Goal: Task Accomplishment & Management: Use online tool/utility

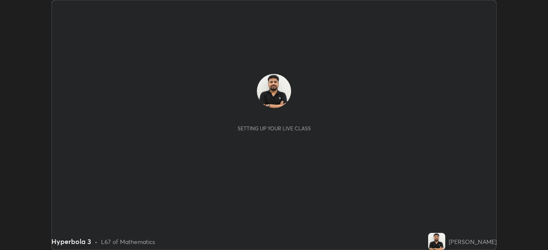
scroll to position [250, 548]
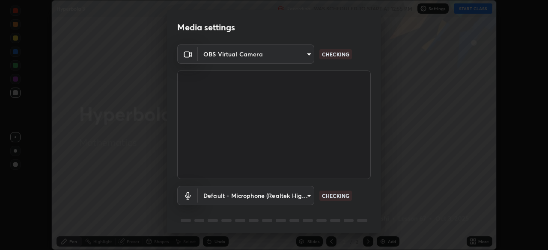
type input "85d16ec95aa84cac57c58139e5cfc4bfb0706547449b22b2f8fda69051d4463f"
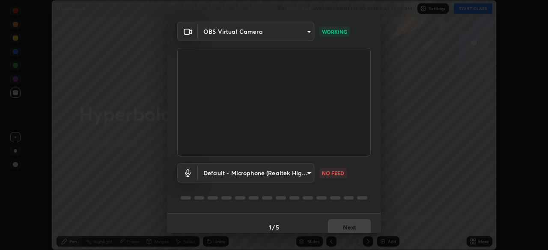
click at [300, 174] on body "Erase all Hyperbola 3 Recording WAS SCHEDULED TO START AT 12:55 PM Settings STA…" at bounding box center [274, 125] width 548 height 250
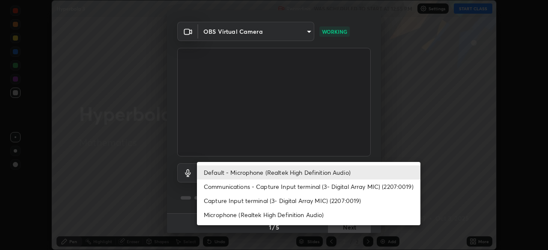
click at [305, 186] on li "Communications - Capture Input terminal (3- Digital Array MIC) (2207:0019)" at bounding box center [308, 187] width 223 height 14
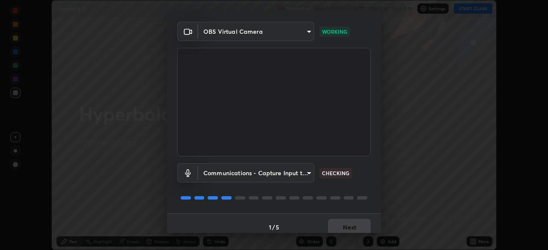
click at [299, 175] on body "Erase all Hyperbola 3 Recording WAS SCHEDULED TO START AT 12:55 PM Settings STA…" at bounding box center [274, 125] width 548 height 250
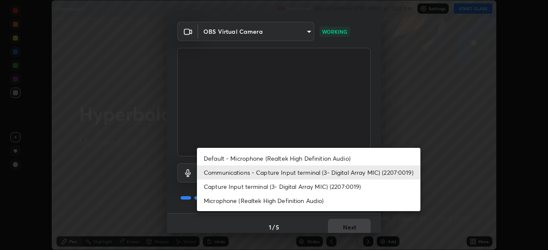
click at [306, 200] on li "Microphone (Realtek High Definition Audio)" at bounding box center [308, 201] width 223 height 14
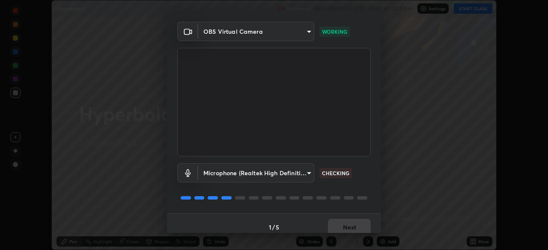
type input "9d4408a90a760b4a8fb8b140e125e28eb8d2e680e785984b6402020b8f06267f"
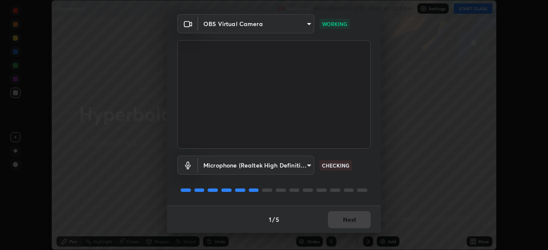
click at [351, 177] on div "Microphone (Realtek High Definition Audio) 9d4408a90a760b4a8fb8b140e125e28eb8d2…" at bounding box center [273, 177] width 193 height 57
click at [354, 191] on div at bounding box center [273, 190] width 193 height 10
click at [357, 187] on div at bounding box center [273, 190] width 193 height 10
click at [357, 188] on div at bounding box center [273, 190] width 193 height 10
click at [357, 189] on div at bounding box center [362, 190] width 10 height 3
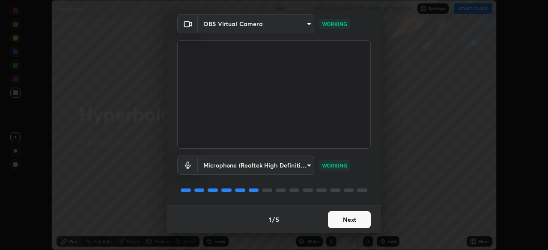
click at [350, 223] on button "Next" at bounding box center [349, 219] width 43 height 17
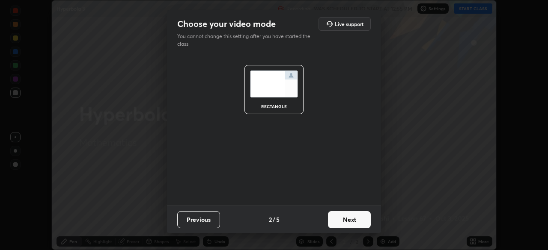
scroll to position [0, 0]
click at [350, 222] on button "Next" at bounding box center [349, 219] width 43 height 17
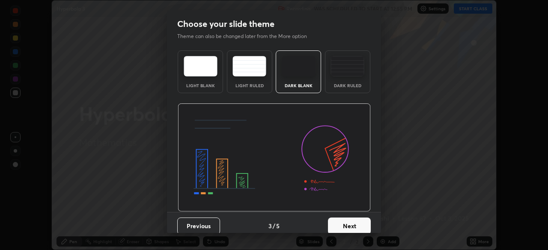
click at [352, 223] on button "Next" at bounding box center [349, 226] width 43 height 17
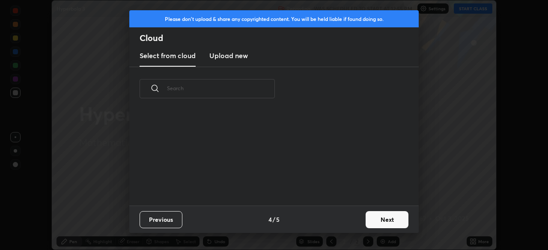
scroll to position [95, 275]
click at [375, 221] on button "Next" at bounding box center [387, 219] width 43 height 17
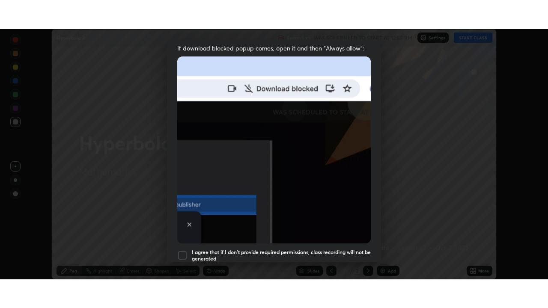
scroll to position [205, 0]
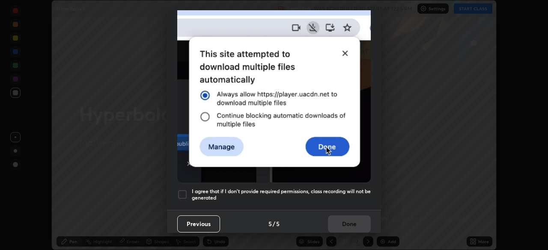
click at [185, 190] on div at bounding box center [182, 195] width 10 height 10
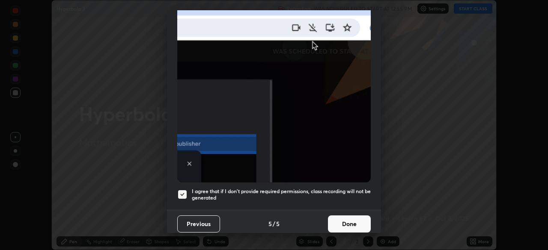
click at [336, 218] on button "Done" at bounding box center [349, 224] width 43 height 17
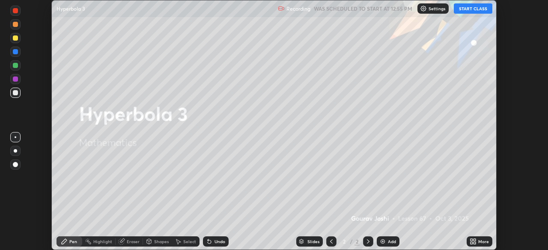
click at [467, 10] on button "START CLASS" at bounding box center [473, 8] width 39 height 10
click at [479, 240] on div "More" at bounding box center [483, 242] width 11 height 4
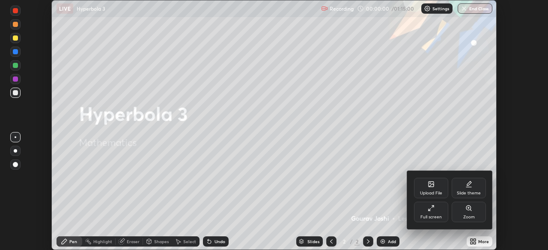
click at [436, 210] on div "Full screen" at bounding box center [431, 212] width 34 height 21
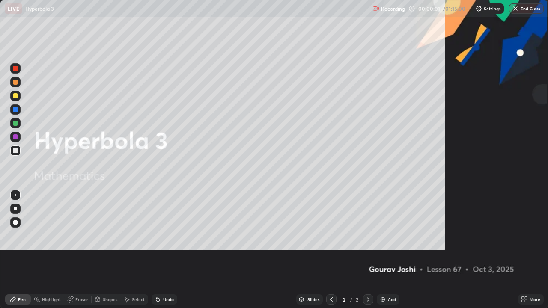
scroll to position [308, 548]
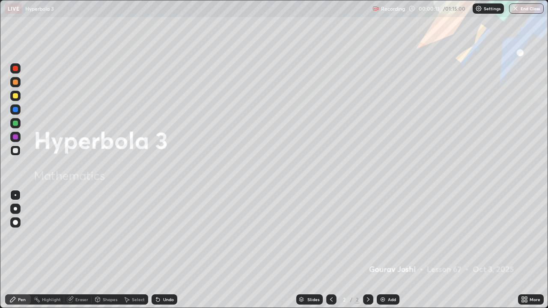
click at [387, 250] on div "Add" at bounding box center [388, 299] width 23 height 10
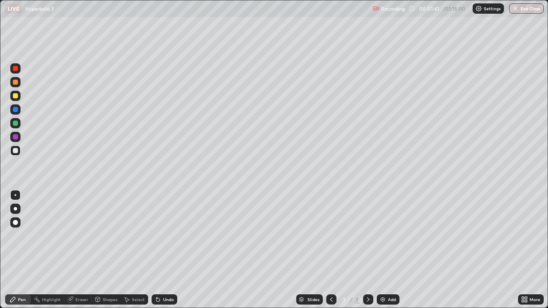
click at [84, 250] on div "Eraser" at bounding box center [81, 299] width 13 height 4
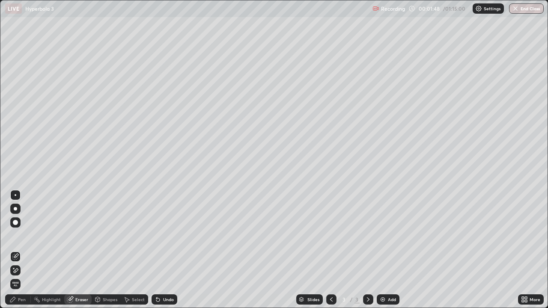
click at [22, 250] on div "Pen" at bounding box center [22, 299] width 8 height 4
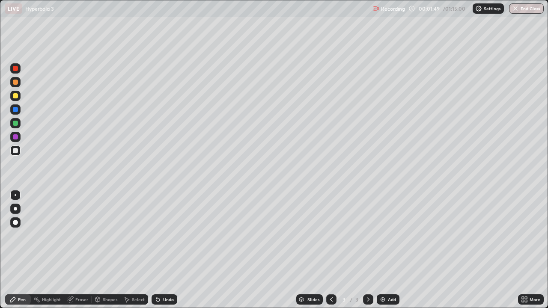
click at [14, 152] on div at bounding box center [15, 150] width 5 height 5
click at [15, 151] on div at bounding box center [15, 150] width 5 height 5
click at [86, 250] on div "Eraser" at bounding box center [81, 299] width 13 height 4
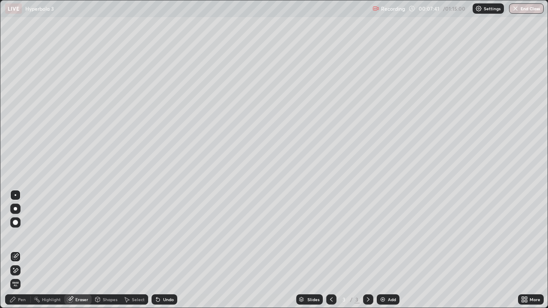
click at [15, 250] on icon at bounding box center [16, 270] width 5 height 4
click at [12, 250] on icon at bounding box center [12, 299] width 7 height 7
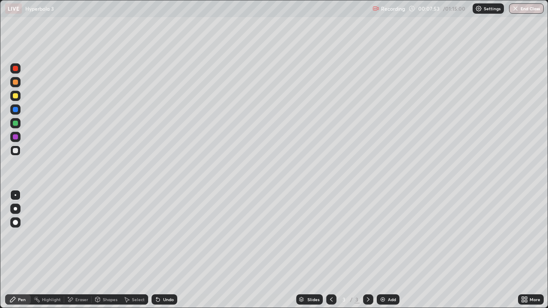
click at [17, 109] on div at bounding box center [15, 109] width 5 height 5
click at [156, 250] on icon at bounding box center [157, 299] width 3 height 3
click at [160, 250] on div "Undo" at bounding box center [165, 299] width 26 height 10
click at [79, 250] on div "Eraser" at bounding box center [81, 299] width 13 height 4
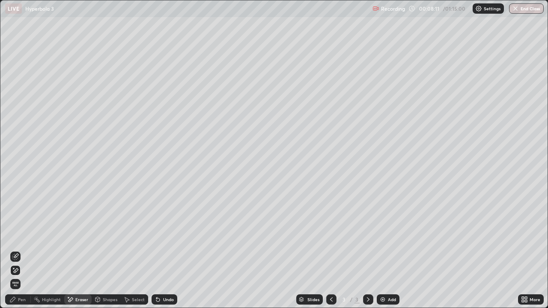
click at [14, 250] on icon at bounding box center [12, 299] width 5 height 5
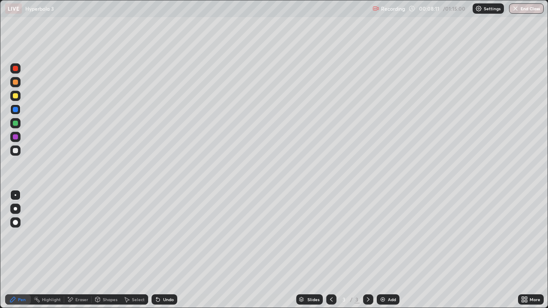
click at [10, 250] on div "Pen" at bounding box center [18, 299] width 26 height 10
click at [16, 149] on div at bounding box center [15, 150] width 5 height 5
click at [13, 100] on div at bounding box center [15, 96] width 10 height 10
click at [156, 250] on icon at bounding box center [156, 297] width 1 height 1
click at [13, 152] on div at bounding box center [15, 150] width 5 height 5
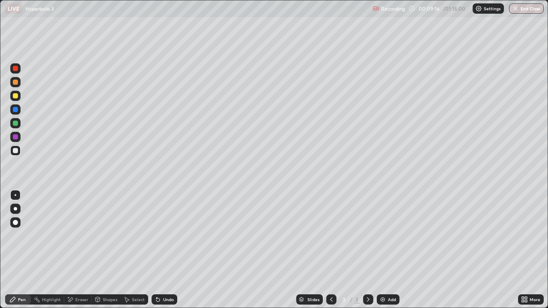
click at [13, 121] on div at bounding box center [15, 123] width 10 height 10
click at [14, 152] on div at bounding box center [15, 150] width 5 height 5
click at [77, 250] on div "Eraser" at bounding box center [77, 299] width 27 height 10
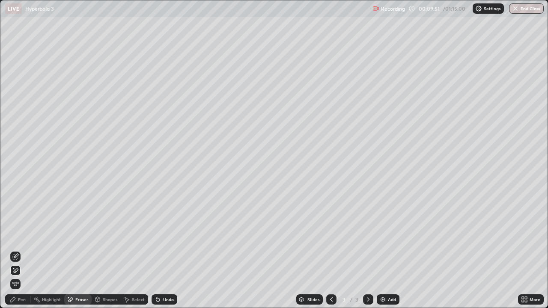
click at [25, 250] on div "Pen" at bounding box center [18, 299] width 26 height 10
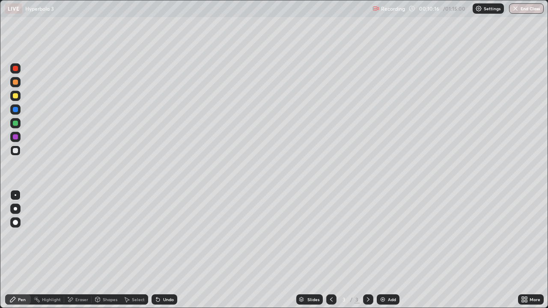
click at [73, 250] on icon at bounding box center [70, 299] width 7 height 7
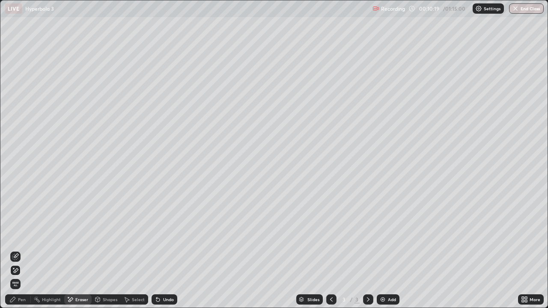
click at [22, 250] on div "Pen" at bounding box center [22, 299] width 8 height 4
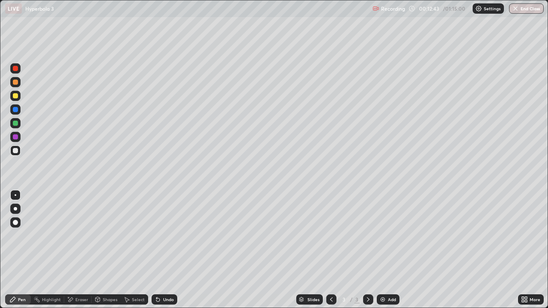
click at [388, 250] on div "Add" at bounding box center [392, 299] width 8 height 4
click at [334, 250] on div at bounding box center [331, 299] width 10 height 17
click at [371, 250] on div at bounding box center [368, 299] width 10 height 10
click at [17, 125] on div at bounding box center [15, 123] width 5 height 5
click at [164, 250] on div "Undo" at bounding box center [168, 299] width 11 height 4
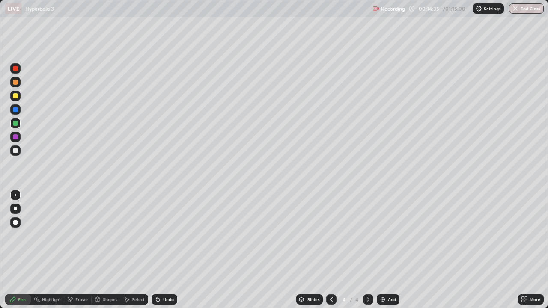
click at [165, 250] on div "Undo" at bounding box center [165, 299] width 26 height 10
click at [18, 146] on div at bounding box center [15, 151] width 10 height 10
click at [167, 250] on div "Undo" at bounding box center [168, 299] width 11 height 4
click at [15, 138] on div at bounding box center [15, 136] width 5 height 5
click at [16, 150] on div at bounding box center [15, 150] width 5 height 5
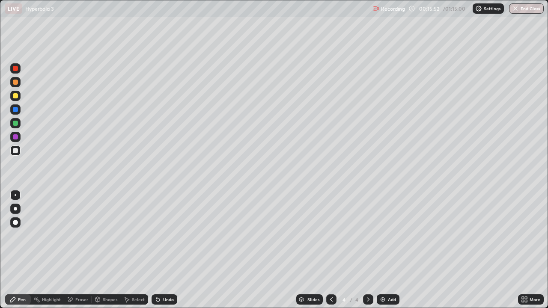
click at [15, 125] on div at bounding box center [15, 123] width 5 height 5
click at [16, 152] on div at bounding box center [15, 150] width 5 height 5
click at [167, 250] on div "Undo" at bounding box center [168, 299] width 11 height 4
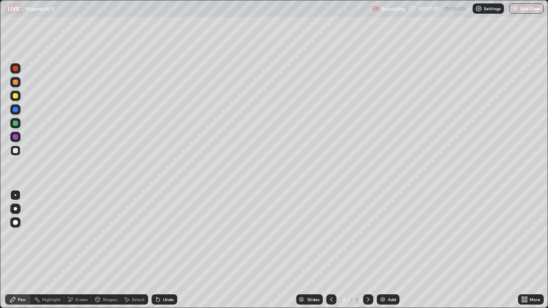
click at [168, 250] on div "Undo" at bounding box center [168, 299] width 11 height 4
click at [169, 250] on div "Undo" at bounding box center [168, 299] width 11 height 4
click at [386, 250] on div "Add" at bounding box center [388, 299] width 23 height 10
click at [16, 82] on div at bounding box center [15, 82] width 5 height 5
click at [11, 125] on div at bounding box center [15, 123] width 10 height 10
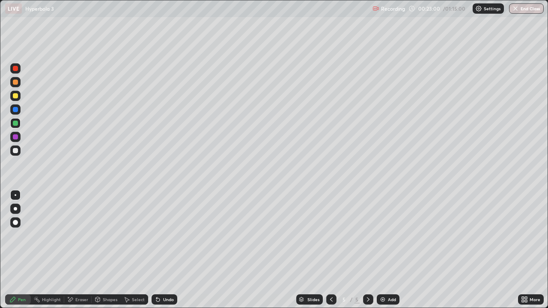
click at [74, 250] on div "Eraser" at bounding box center [77, 299] width 27 height 10
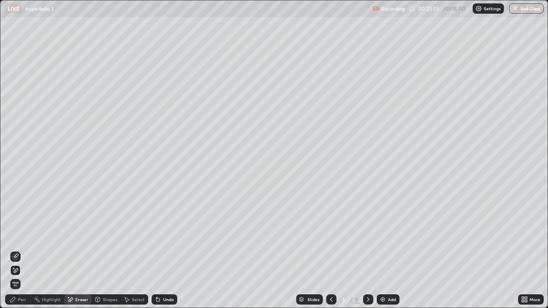
click at [16, 250] on div "Pen" at bounding box center [18, 299] width 26 height 10
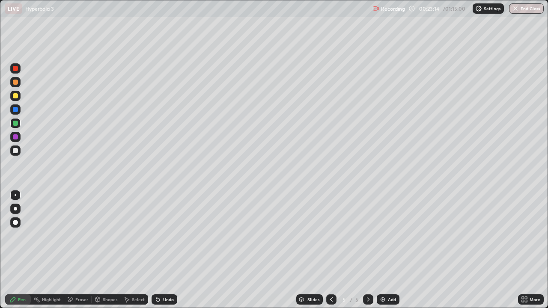
click at [75, 250] on div "Eraser" at bounding box center [77, 299] width 27 height 10
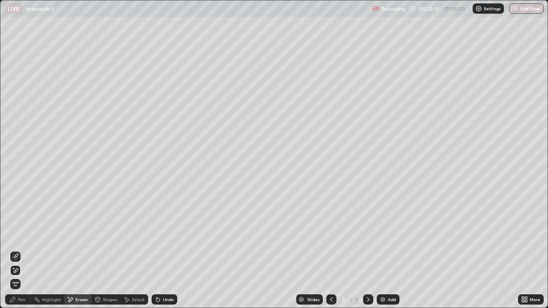
click at [15, 250] on icon at bounding box center [16, 256] width 5 height 4
click at [18, 250] on div "Pen" at bounding box center [18, 299] width 26 height 10
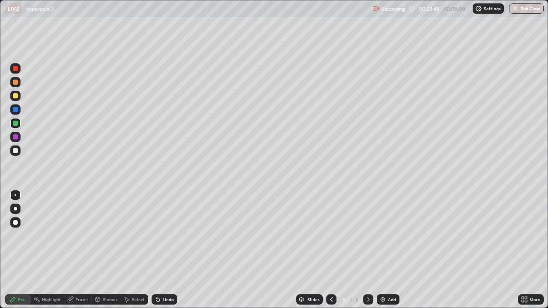
click at [388, 250] on div "Add" at bounding box center [392, 299] width 8 height 4
click at [16, 151] on div at bounding box center [15, 150] width 5 height 5
click at [107, 250] on div "Shapes" at bounding box center [110, 299] width 15 height 4
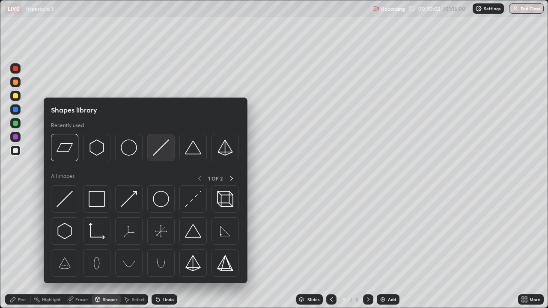
click at [156, 149] on img at bounding box center [161, 148] width 16 height 16
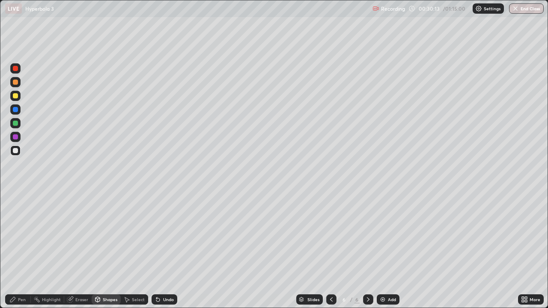
click at [15, 124] on div at bounding box center [15, 123] width 5 height 5
click at [18, 250] on div "Pen" at bounding box center [18, 299] width 26 height 10
click at [16, 114] on div at bounding box center [15, 109] width 10 height 10
click at [167, 250] on div "Undo" at bounding box center [165, 299] width 26 height 10
click at [15, 149] on div at bounding box center [15, 150] width 5 height 5
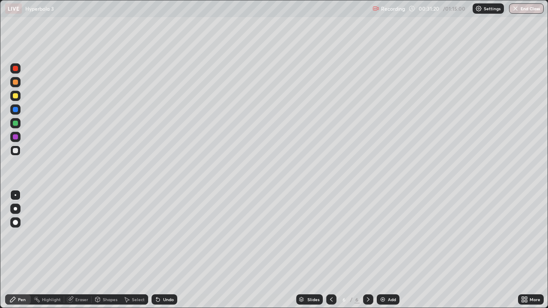
click at [15, 125] on div at bounding box center [15, 123] width 5 height 5
click at [14, 96] on div at bounding box center [15, 95] width 5 height 5
click at [15, 69] on div at bounding box center [15, 68] width 5 height 5
click at [14, 152] on div at bounding box center [15, 150] width 5 height 5
click at [384, 250] on img at bounding box center [382, 299] width 7 height 7
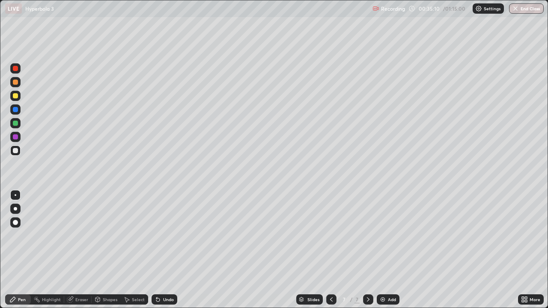
click at [15, 122] on div at bounding box center [15, 123] width 5 height 5
click at [164, 250] on div "Undo" at bounding box center [165, 299] width 26 height 10
click at [15, 155] on div at bounding box center [15, 151] width 10 height 10
click at [381, 250] on img at bounding box center [382, 299] width 7 height 7
click at [17, 151] on div at bounding box center [15, 150] width 5 height 5
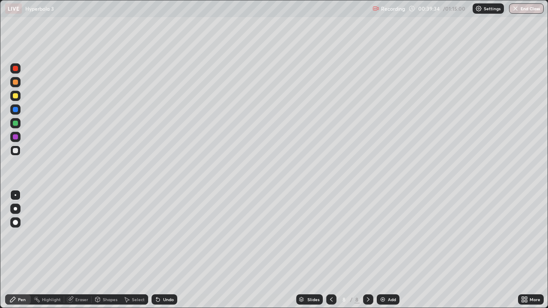
click at [17, 98] on div at bounding box center [15, 96] width 10 height 10
click at [16, 95] on div at bounding box center [15, 95] width 5 height 5
click at [16, 83] on div at bounding box center [15, 82] width 5 height 5
click at [15, 69] on div at bounding box center [15, 68] width 5 height 5
click at [12, 152] on div at bounding box center [15, 151] width 10 height 10
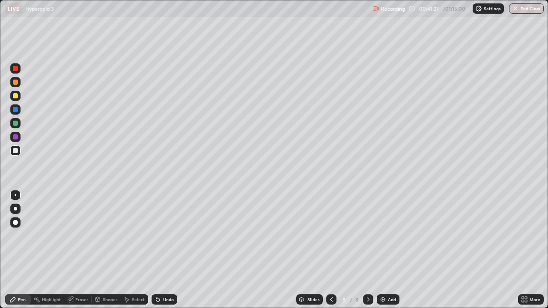
click at [161, 250] on div "Undo" at bounding box center [165, 299] width 26 height 10
click at [83, 250] on div "Eraser" at bounding box center [81, 299] width 13 height 4
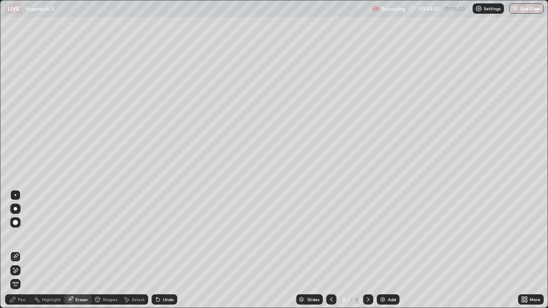
click at [22, 250] on div "Pen" at bounding box center [22, 299] width 8 height 4
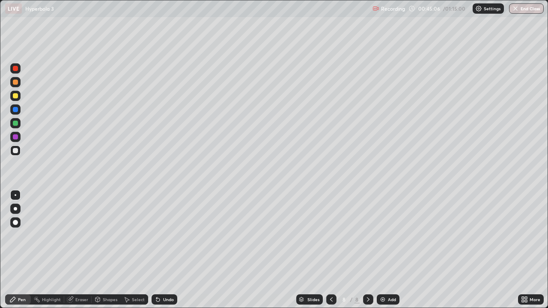
click at [167, 250] on div "Undo" at bounding box center [165, 299] width 26 height 10
click at [168, 250] on div "Undo" at bounding box center [165, 299] width 26 height 10
click at [167, 250] on div "Undo" at bounding box center [165, 299] width 26 height 10
click at [168, 250] on div "Undo" at bounding box center [165, 299] width 26 height 10
click at [169, 250] on div "Undo" at bounding box center [165, 299] width 26 height 10
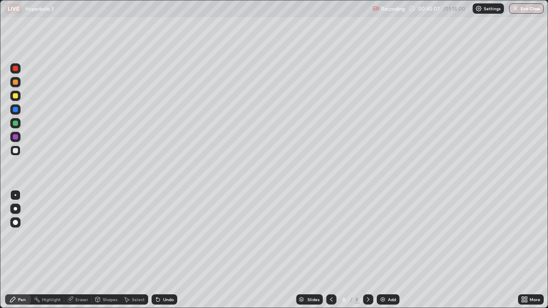
click at [170, 250] on div "Undo" at bounding box center [165, 299] width 26 height 10
click at [172, 250] on div "Undo" at bounding box center [168, 299] width 11 height 4
click at [387, 250] on div "Add" at bounding box center [388, 299] width 23 height 10
click at [332, 250] on icon at bounding box center [331, 299] width 7 height 7
click at [369, 250] on icon at bounding box center [368, 299] width 7 height 7
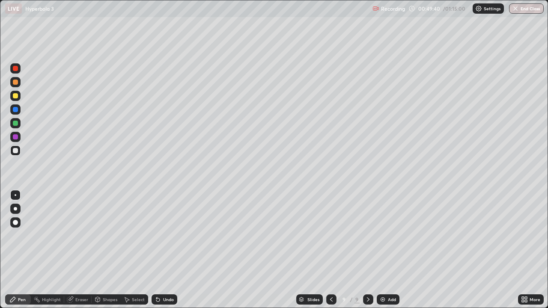
click at [17, 99] on div at bounding box center [15, 96] width 10 height 10
click at [16, 151] on div at bounding box center [15, 150] width 5 height 5
click at [80, 250] on div "Eraser" at bounding box center [81, 299] width 13 height 4
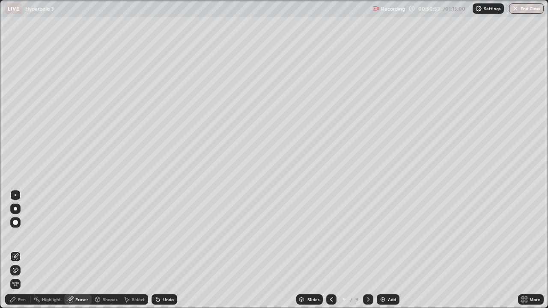
click at [19, 250] on div "Pen" at bounding box center [22, 299] width 8 height 4
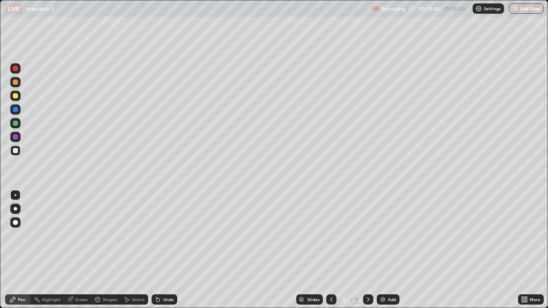
click at [385, 250] on img at bounding box center [382, 299] width 7 height 7
click at [18, 107] on div at bounding box center [15, 109] width 10 height 10
click at [15, 125] on div at bounding box center [15, 123] width 5 height 5
click at [16, 151] on div at bounding box center [15, 150] width 5 height 5
click at [15, 152] on div at bounding box center [15, 150] width 5 height 5
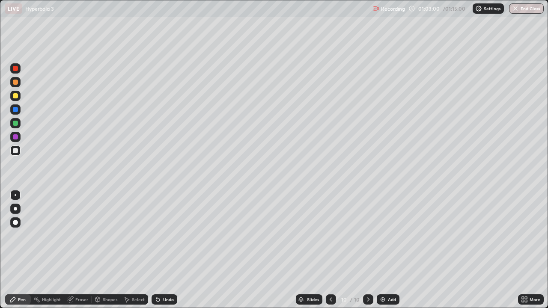
click at [15, 97] on div at bounding box center [15, 95] width 5 height 5
click at [17, 151] on div at bounding box center [15, 150] width 5 height 5
click at [169, 250] on div "Undo" at bounding box center [165, 299] width 26 height 10
click at [172, 250] on div "Undo" at bounding box center [165, 299] width 26 height 10
click at [165, 250] on div "Undo" at bounding box center [168, 299] width 11 height 4
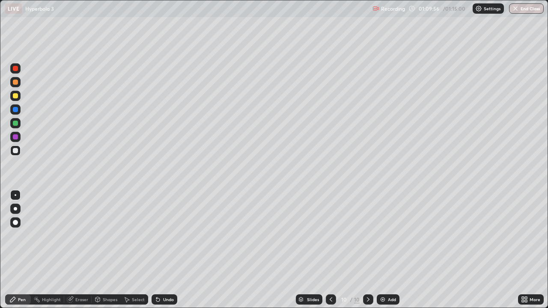
click at [524, 7] on button "End Class" at bounding box center [526, 8] width 35 height 10
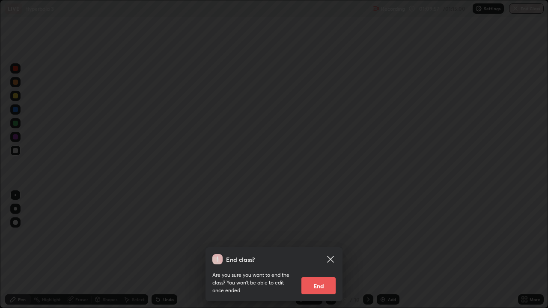
click at [320, 250] on button "End" at bounding box center [318, 285] width 34 height 17
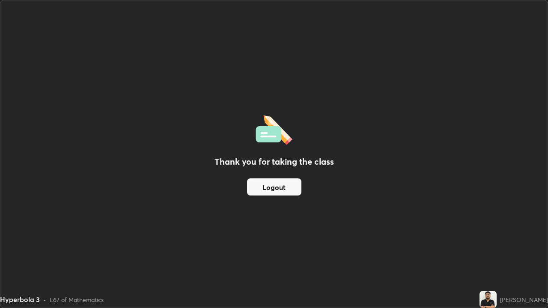
click at [269, 191] on button "Logout" at bounding box center [274, 186] width 54 height 17
click at [264, 184] on button "Logout" at bounding box center [274, 186] width 54 height 17
click at [270, 187] on button "Logout" at bounding box center [274, 186] width 54 height 17
